Goal: Transaction & Acquisition: Purchase product/service

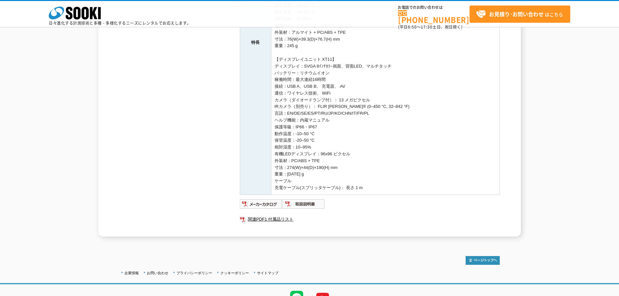
scroll to position [260, 0]
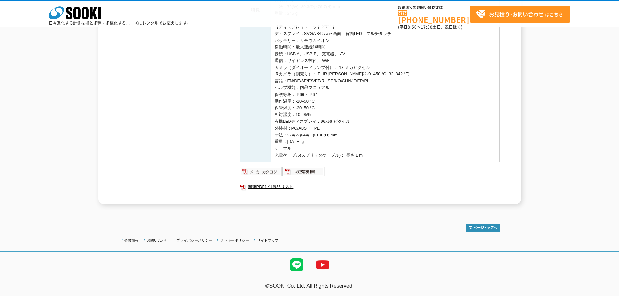
click at [263, 171] on img at bounding box center [261, 171] width 43 height 10
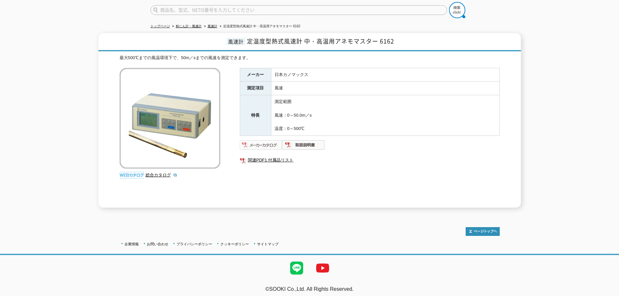
click at [266, 140] on img at bounding box center [261, 145] width 43 height 10
click at [267, 158] on link "関連PDF1 付属品リスト" at bounding box center [370, 160] width 260 height 8
click at [263, 140] on img at bounding box center [261, 145] width 43 height 10
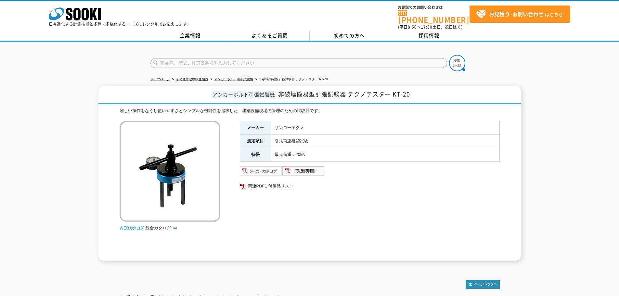
click at [269, 171] on img at bounding box center [261, 171] width 43 height 10
click at [309, 166] on img at bounding box center [304, 171] width 43 height 10
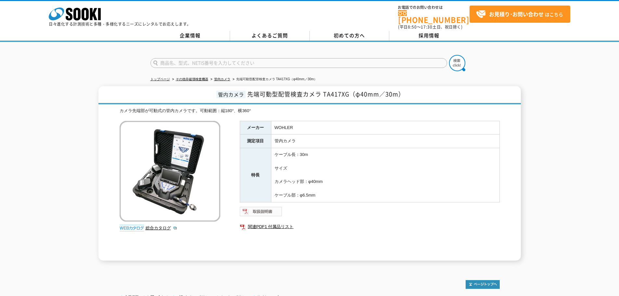
click at [260, 206] on img at bounding box center [261, 211] width 43 height 10
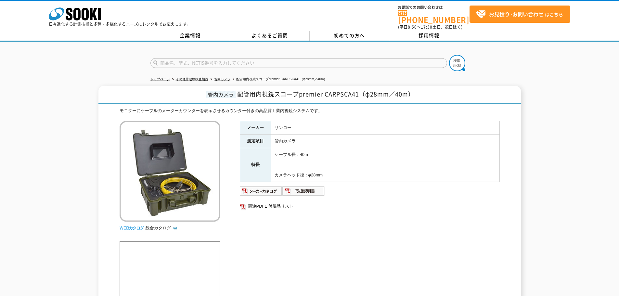
click at [263, 190] on img at bounding box center [261, 191] width 43 height 10
